Goal: Task Accomplishment & Management: Manage account settings

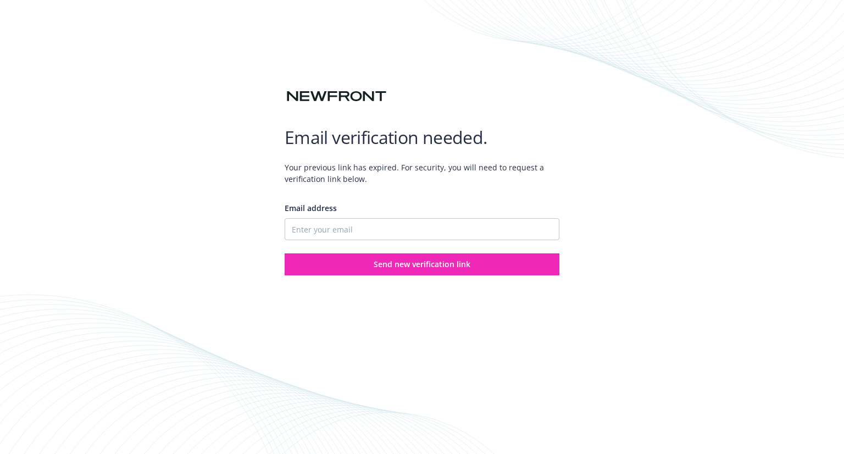
click at [676, 257] on div "Email verification needed. Your previous link has expired. For security, you wi…" at bounding box center [422, 227] width 844 height 454
click at [382, 232] on input "Email address" at bounding box center [422, 229] width 275 height 22
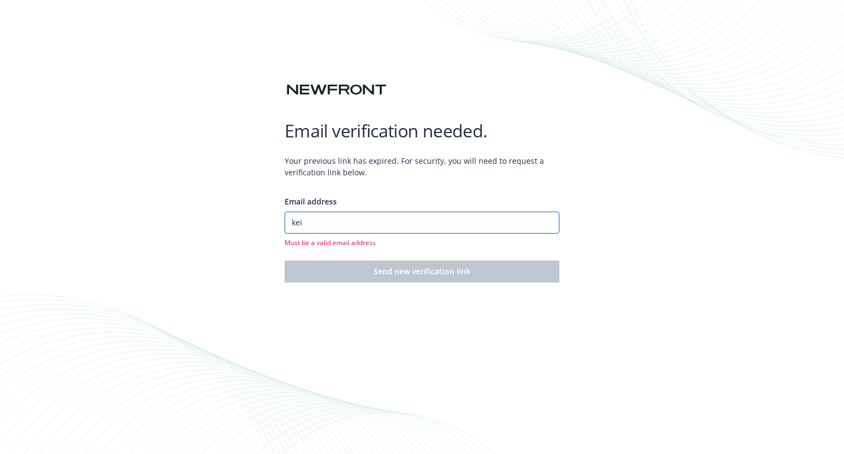
type input "[PERSON_NAME][EMAIL_ADDRESS][PERSON_NAME][DOMAIN_NAME]"
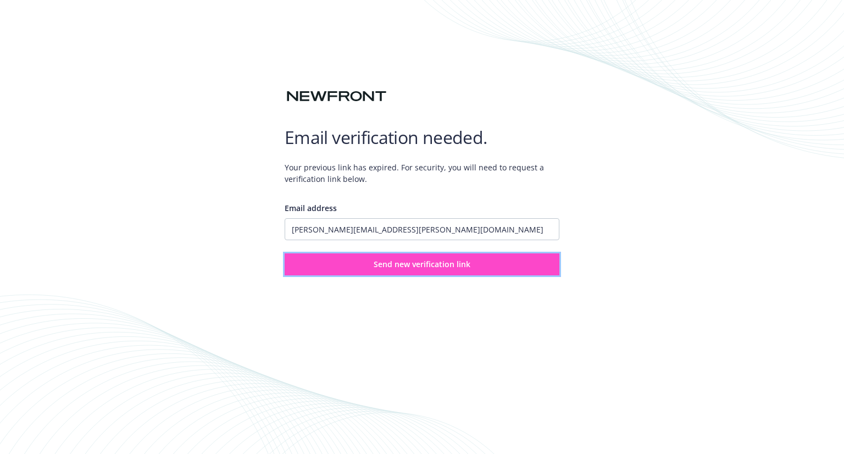
click at [407, 263] on span "Send new verification link" at bounding box center [422, 264] width 97 height 10
